Goal: Transaction & Acquisition: Purchase product/service

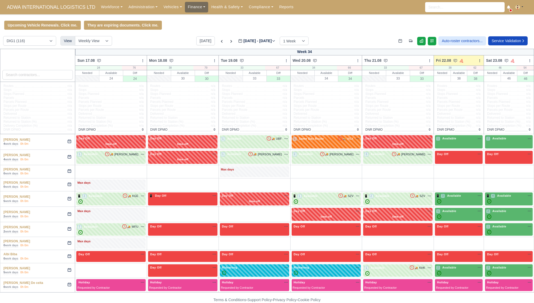
click at [195, 9] on link "Finance" at bounding box center [197, 7] width 24 height 10
click at [195, 15] on link "Invoices" at bounding box center [208, 18] width 43 height 11
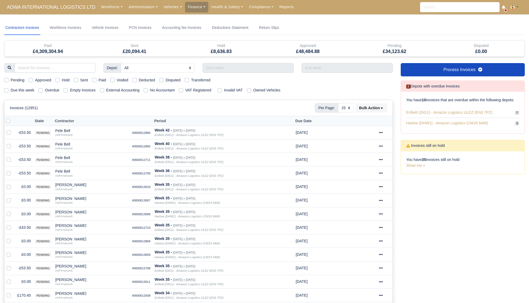
select select "25"
click at [25, 88] on label "Due this week" at bounding box center [23, 90] width 24 height 6
click at [8, 88] on input "Due this week" at bounding box center [6, 89] width 4 height 4
checkbox input "true"
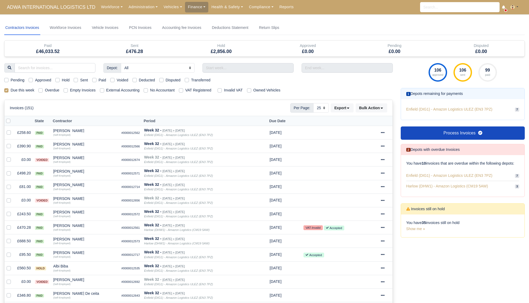
click at [87, 77] on label "Sent" at bounding box center [84, 80] width 8 height 6
click at [78, 77] on input "Sent" at bounding box center [76, 79] width 4 height 4
checkbox input "true"
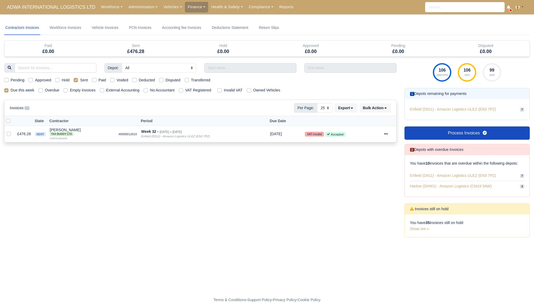
click at [12, 118] on label at bounding box center [12, 118] width 0 height 0
click at [9, 119] on input "checkbox" at bounding box center [8, 120] width 4 height 4
checkbox input "true"
click at [379, 107] on button "Bulk Action" at bounding box center [376, 107] width 32 height 9
click at [362, 159] on div "Pay" at bounding box center [367, 158] width 47 height 8
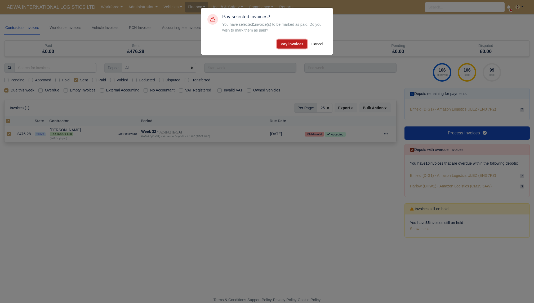
click at [291, 41] on button "Pay invoices" at bounding box center [292, 43] width 30 height 9
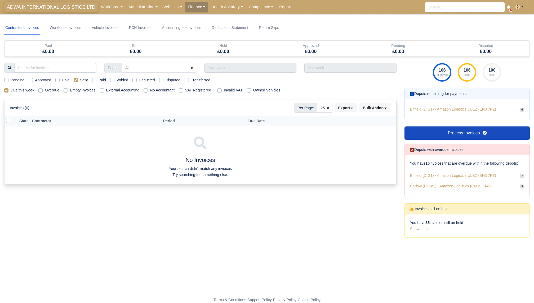
click at [66, 11] on span "ADWA INTERNATIONAL LOGISTICS LTD" at bounding box center [51, 7] width 94 height 11
